Goal: Task Accomplishment & Management: Manage account settings

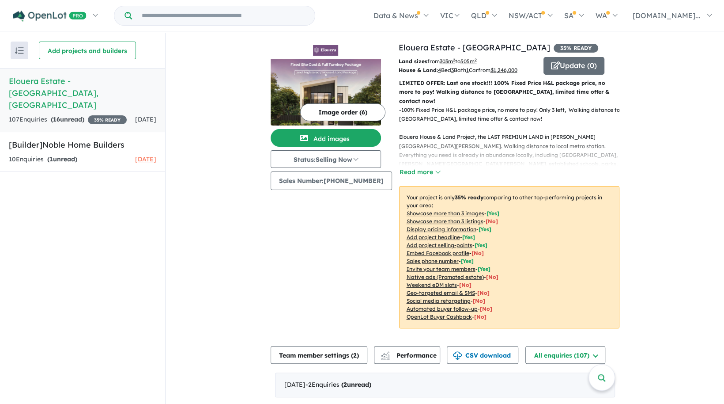
click at [110, 114] on div "107 Enquir ies ( 16 unread) 35 % READY" at bounding box center [68, 119] width 118 height 11
click at [106, 87] on link "Elouera Estate - Tallawong , NSW 107 Enquir ies ( 16 unread) 35 % READY 1 day a…" at bounding box center [82, 100] width 165 height 64
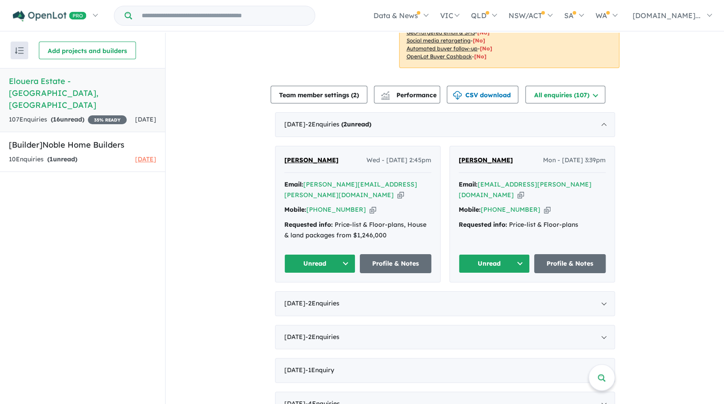
scroll to position [321, 0]
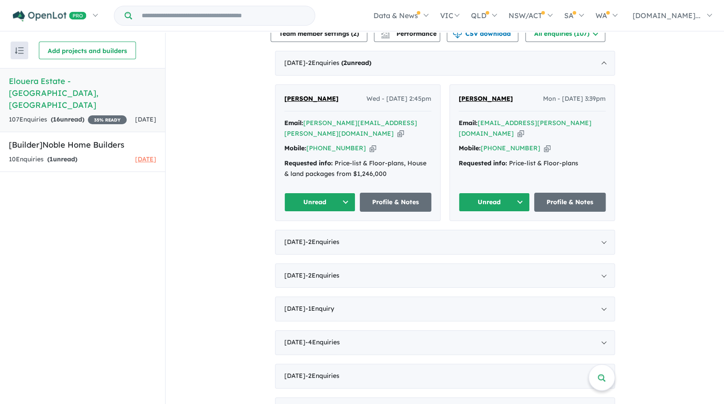
click at [346, 193] on button "Unread" at bounding box center [320, 202] width 72 height 19
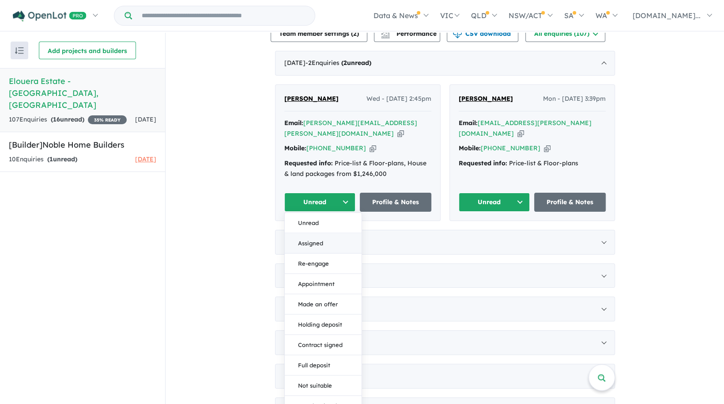
click at [328, 233] on button "Assigned" at bounding box center [323, 243] width 77 height 20
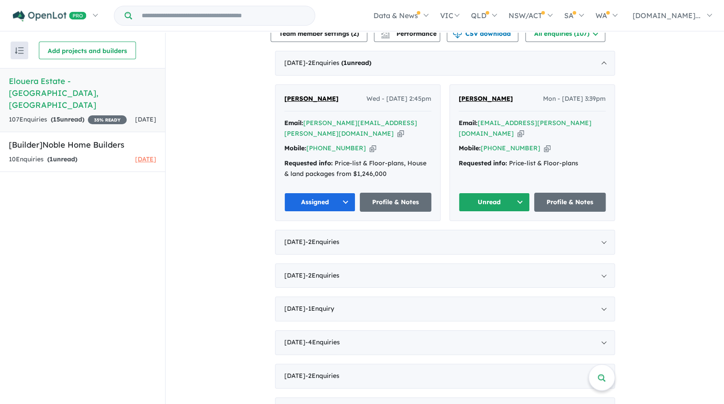
click at [516, 193] on button "Unread" at bounding box center [495, 202] width 72 height 19
click at [488, 234] on button "Assigned" at bounding box center [497, 243] width 77 height 20
click at [400, 196] on link "Profile & Notes" at bounding box center [396, 202] width 72 height 19
click at [570, 193] on link "Profile & Notes" at bounding box center [570, 202] width 72 height 19
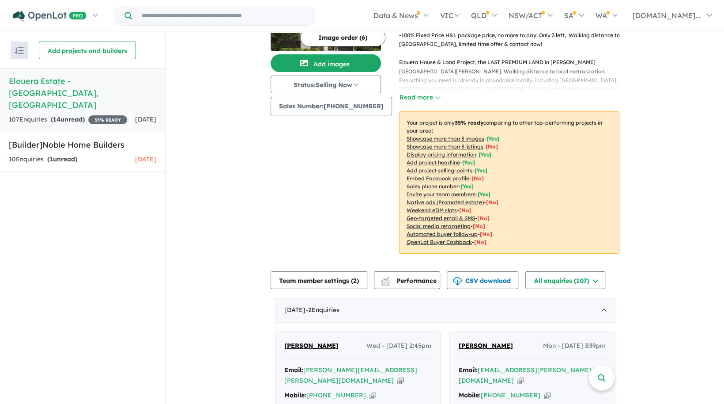
scroll to position [223, 0]
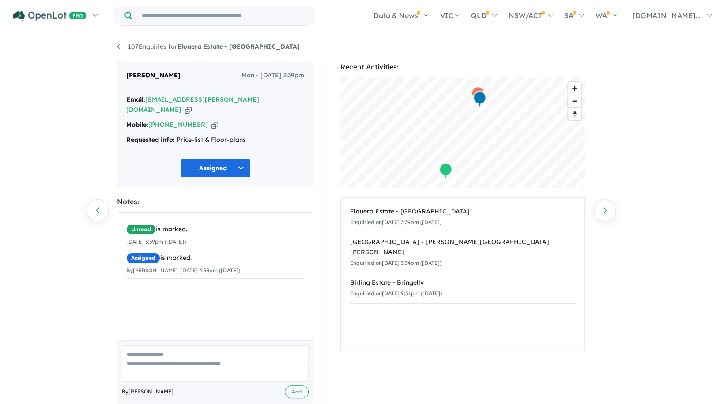
click at [72, 159] on div "107 Enquiries for Elouera Estate - Tallawong Previous enquiry Next enquiry Kris…" at bounding box center [362, 219] width 724 height 372
